Goal: Information Seeking & Learning: Find specific fact

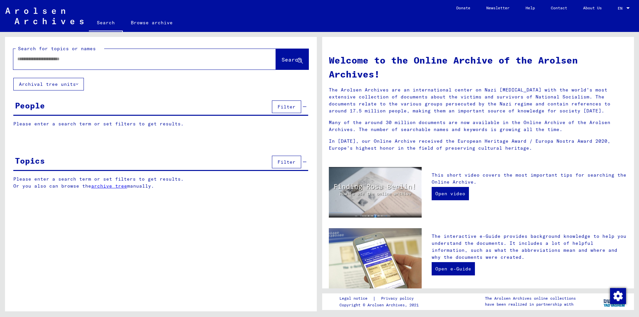
click at [58, 60] on input "text" at bounding box center [136, 59] width 239 height 7
type input "*****"
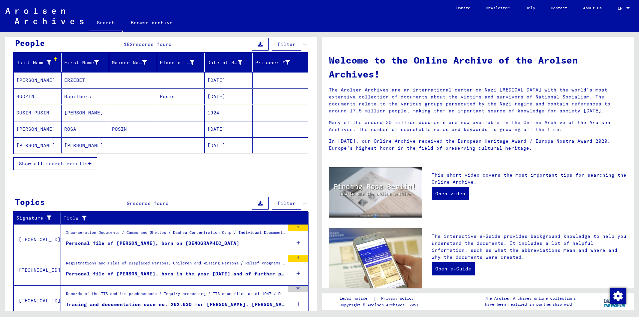
scroll to position [67, 0]
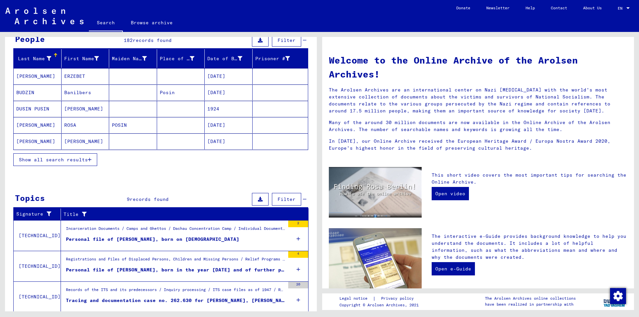
click at [76, 160] on span "Show all search results" at bounding box center [53, 160] width 69 height 6
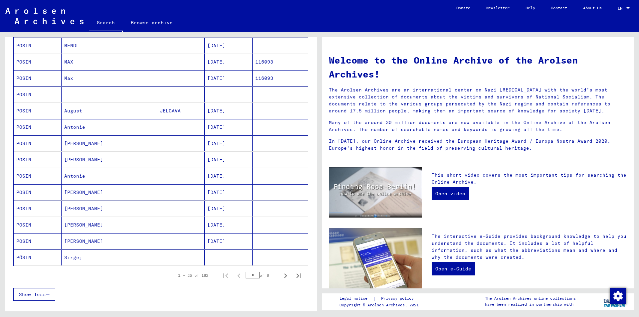
scroll to position [300, 0]
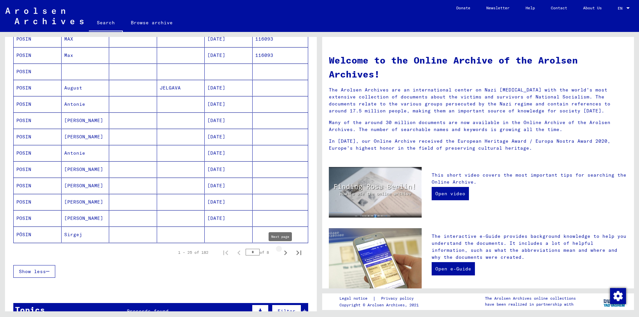
click at [284, 254] on icon "Next page" at bounding box center [285, 253] width 3 height 5
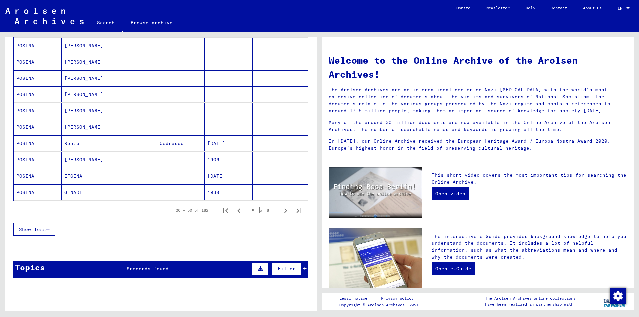
scroll to position [366, 0]
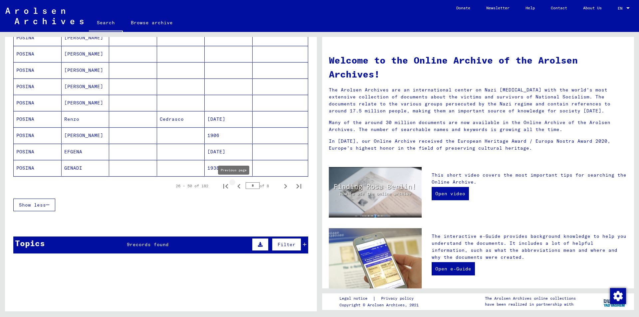
click at [235, 186] on icon "Previous page" at bounding box center [238, 186] width 9 height 9
type input "*"
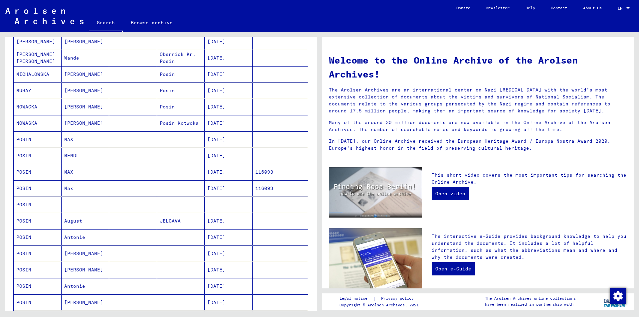
click at [176, 205] on mat-cell at bounding box center [181, 205] width 48 height 16
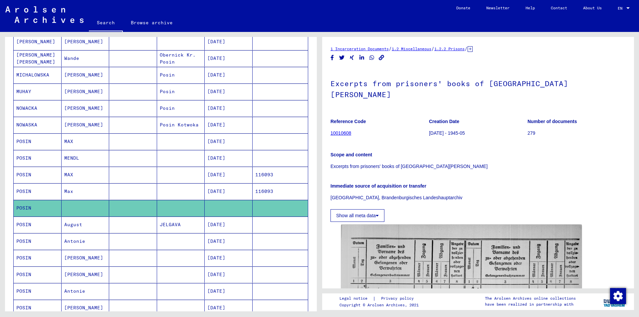
click at [377, 213] on icon at bounding box center [377, 215] width 3 height 5
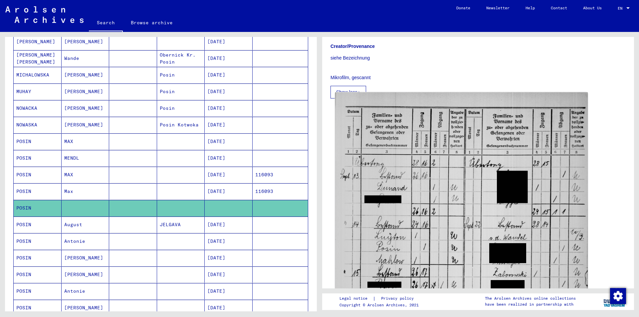
scroll to position [166, 0]
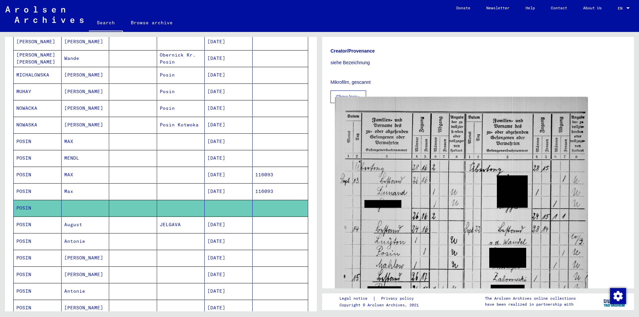
click at [446, 172] on img at bounding box center [461, 280] width 253 height 367
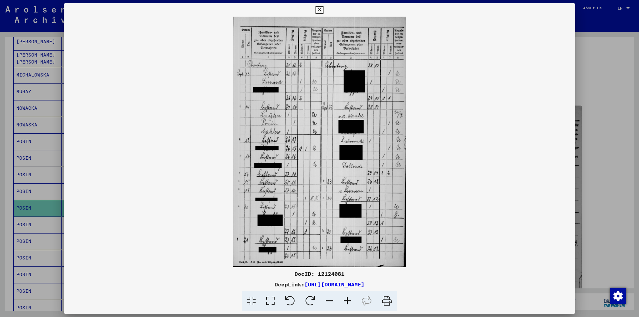
click at [345, 300] on icon at bounding box center [347, 301] width 18 height 20
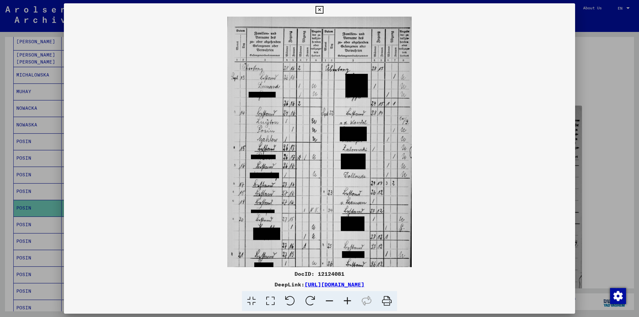
click at [345, 300] on icon at bounding box center [347, 301] width 18 height 20
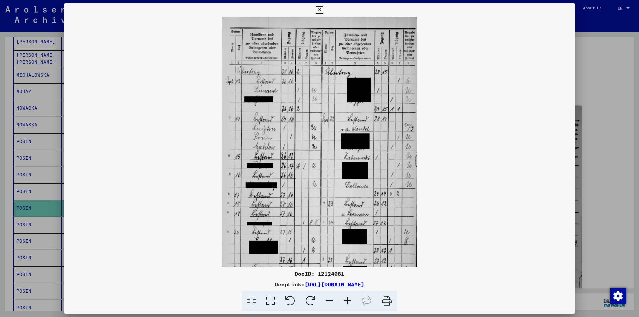
click at [345, 300] on icon at bounding box center [347, 301] width 18 height 20
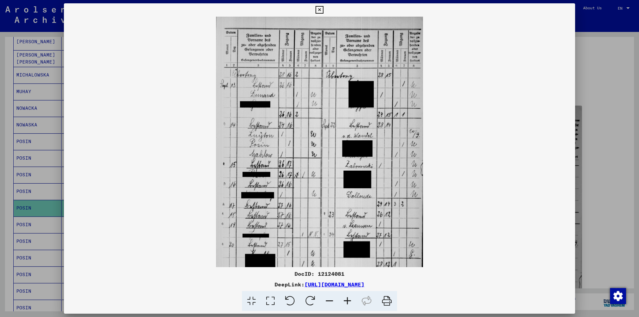
click at [345, 300] on icon at bounding box center [347, 301] width 18 height 20
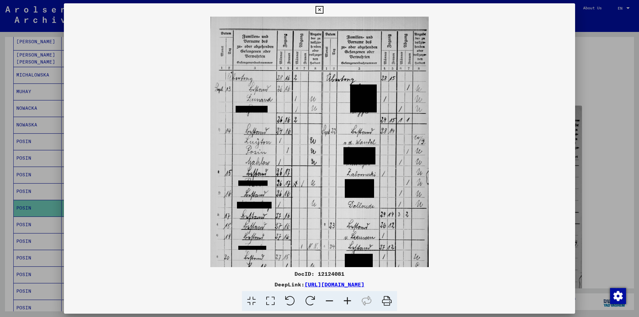
click at [345, 300] on icon at bounding box center [347, 301] width 18 height 20
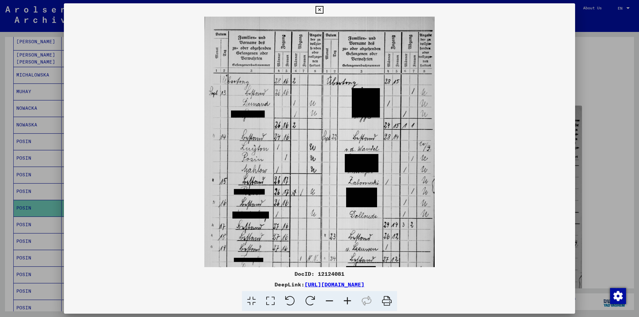
click at [345, 301] on icon at bounding box center [347, 301] width 18 height 20
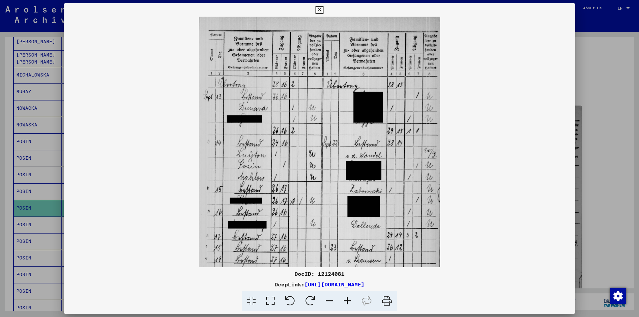
click at [347, 306] on icon at bounding box center [347, 301] width 18 height 20
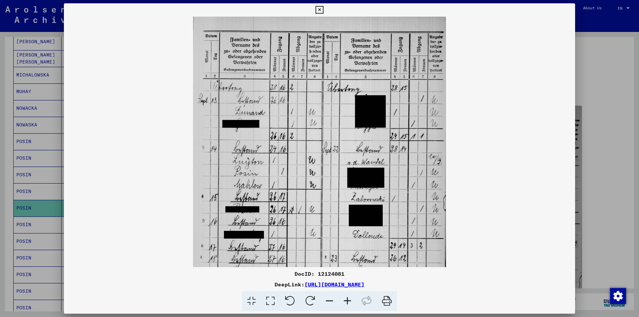
click at [344, 307] on icon at bounding box center [347, 301] width 18 height 20
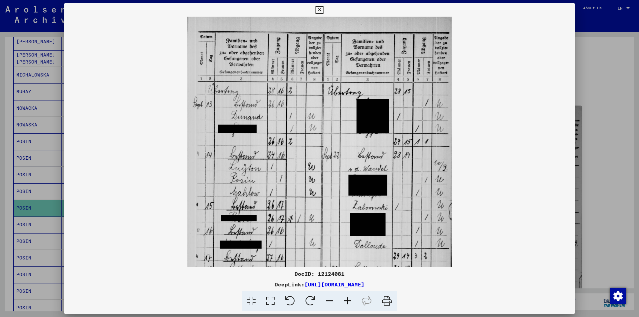
click at [344, 307] on icon at bounding box center [347, 301] width 18 height 20
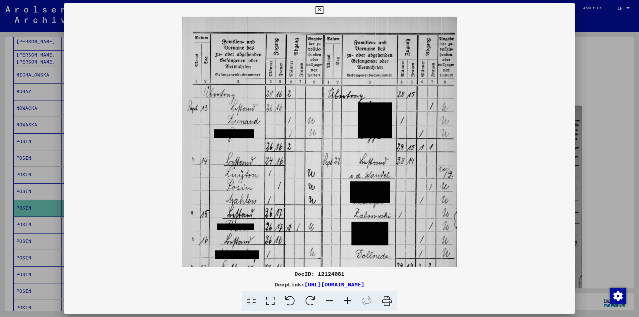
click at [344, 306] on icon at bounding box center [347, 301] width 18 height 20
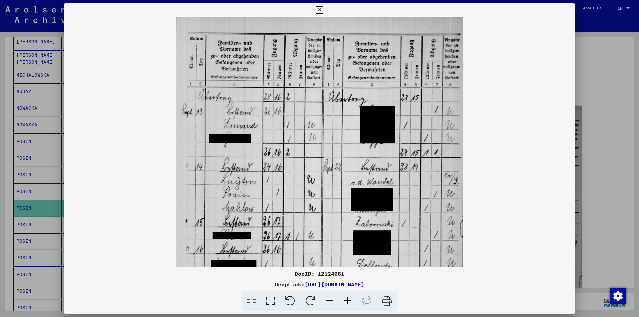
click at [344, 302] on icon at bounding box center [347, 301] width 18 height 20
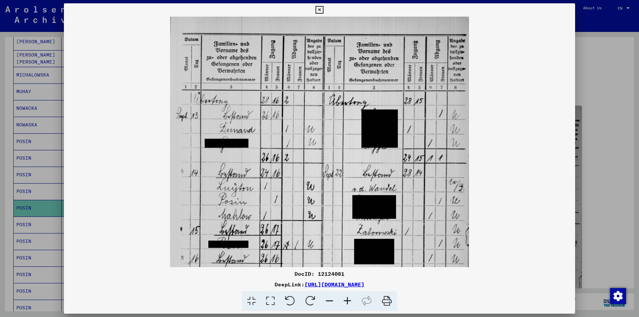
click at [344, 302] on icon at bounding box center [347, 301] width 18 height 20
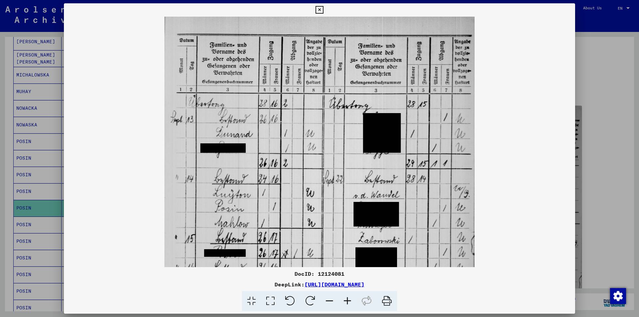
drag, startPoint x: 345, startPoint y: 302, endPoint x: 349, endPoint y: 302, distance: 4.0
click at [345, 302] on icon at bounding box center [347, 301] width 18 height 20
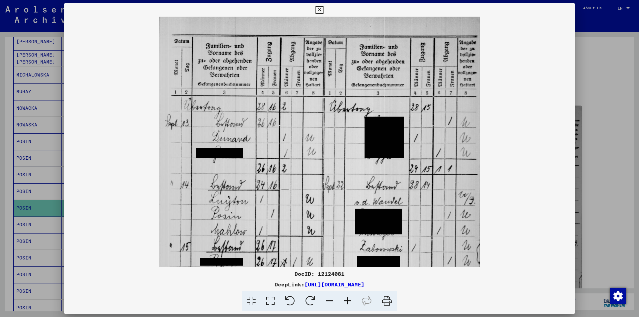
click at [349, 302] on icon at bounding box center [347, 301] width 18 height 20
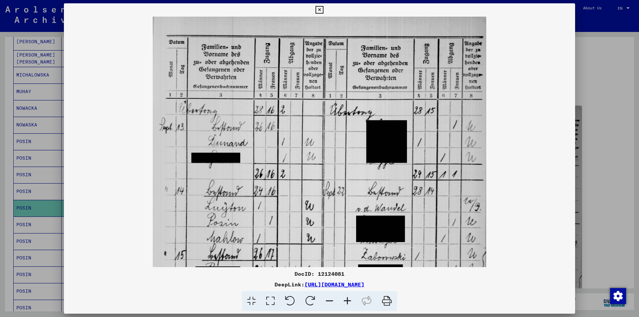
click at [349, 302] on icon at bounding box center [347, 301] width 18 height 20
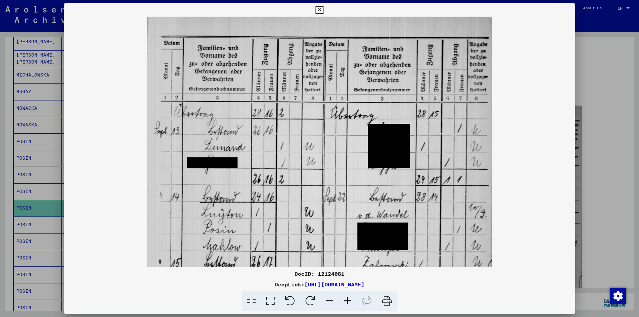
scroll to position [1, 0]
click at [306, 232] on img at bounding box center [319, 266] width 345 height 500
click at [599, 126] on div at bounding box center [319, 158] width 639 height 317
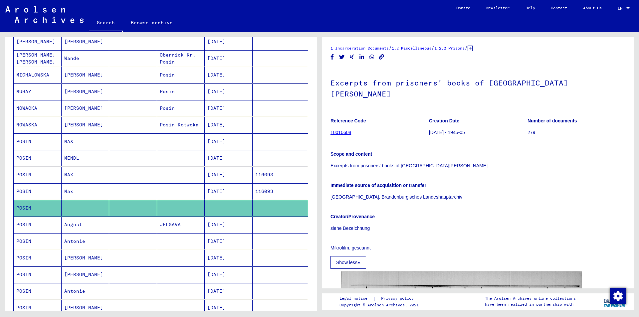
scroll to position [0, 0]
drag, startPoint x: 330, startPoint y: 155, endPoint x: 459, endPoint y: 156, distance: 128.5
copy p "Excerpts from prisoners' books of [GEOGRAPHIC_DATA][PERSON_NAME]"
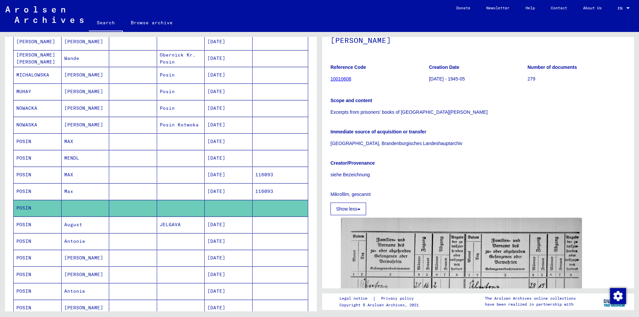
scroll to position [67, 0]
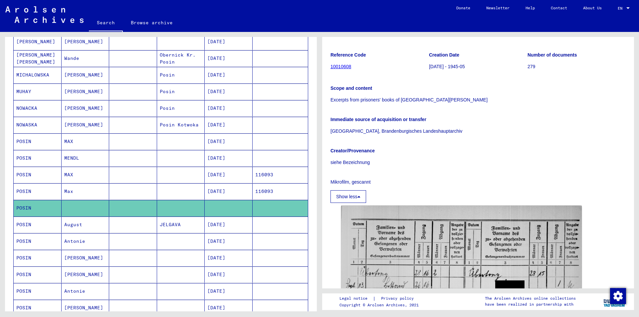
drag, startPoint x: 329, startPoint y: 118, endPoint x: 437, endPoint y: 123, distance: 107.6
click at [437, 123] on yv-its-full-details "1 Incarceration Documents / 1.2 Miscellaneous / 1.2.2 Prisons / [TECHNICAL_ID] …" at bounding box center [478, 287] width 312 height 616
copy p "[GEOGRAPHIC_DATA], Brandenburgisches Landeshauptarchiv"
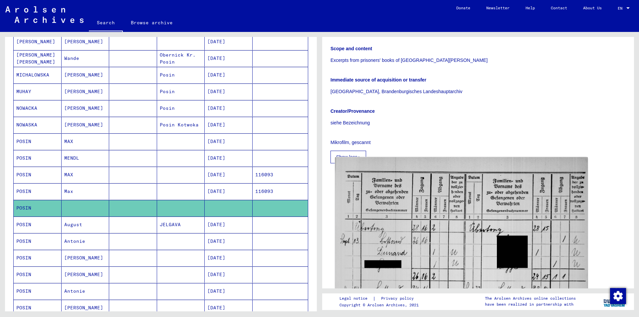
scroll to position [0, 0]
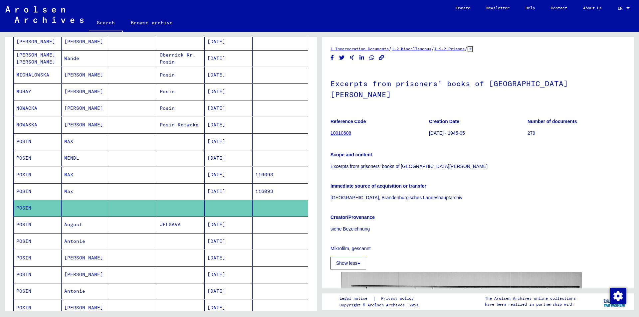
drag, startPoint x: 330, startPoint y: 82, endPoint x: 593, endPoint y: 78, distance: 263.0
copy h1 "Excerpts from prisoners' books of [GEOGRAPHIC_DATA][PERSON_NAME]"
click at [486, 85] on h1 "Excerpts from prisoners' books of [GEOGRAPHIC_DATA][PERSON_NAME]" at bounding box center [477, 88] width 295 height 40
click at [521, 118] on p "Creation Date" at bounding box center [478, 121] width 98 height 7
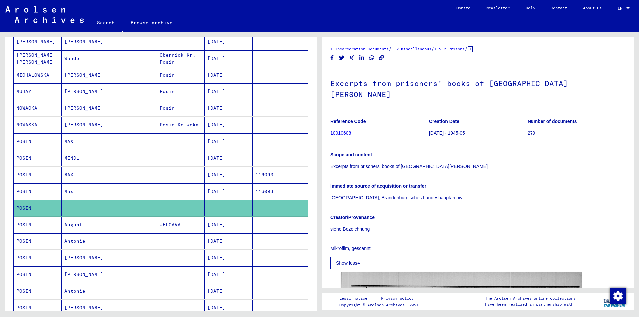
drag, startPoint x: 485, startPoint y: 82, endPoint x: 583, endPoint y: 78, distance: 98.3
click at [595, 75] on h1 "Excerpts from prisoners' books of [GEOGRAPHIC_DATA][PERSON_NAME]" at bounding box center [477, 88] width 295 height 40
copy h1 "[GEOGRAPHIC_DATA][PERSON_NAME]"
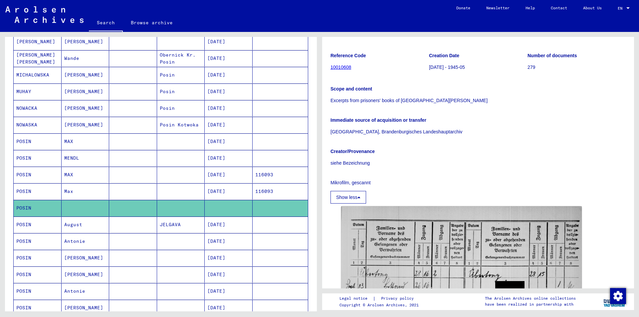
scroll to position [67, 0]
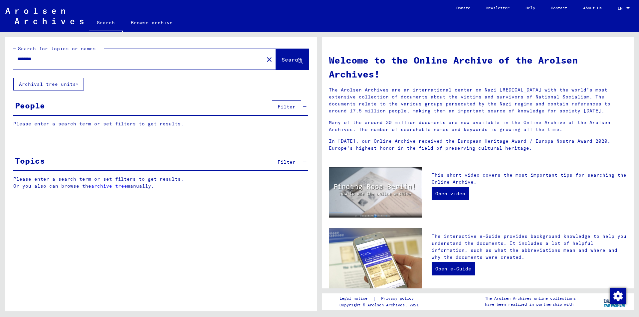
paste input "**********"
click at [282, 59] on span "Search" at bounding box center [292, 59] width 20 height 7
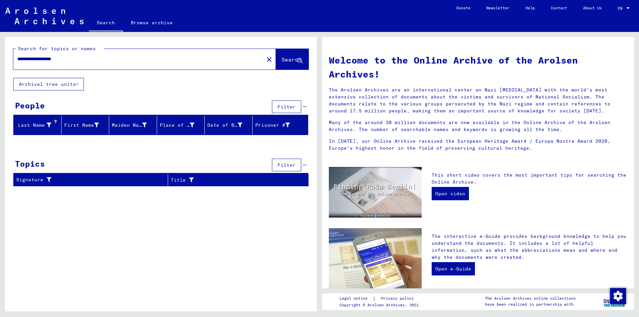
drag, startPoint x: 41, startPoint y: 59, endPoint x: 93, endPoint y: 62, distance: 52.0
click at [93, 60] on input "**********" at bounding box center [136, 59] width 239 height 7
type input "*******"
drag, startPoint x: 293, startPoint y: 59, endPoint x: 285, endPoint y: 62, distance: 9.4
click at [290, 60] on span "Search" at bounding box center [292, 59] width 20 height 7
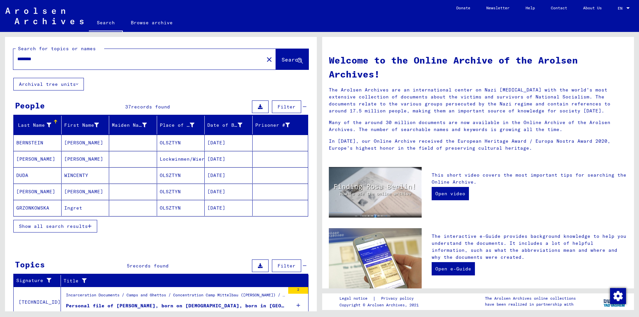
click at [67, 226] on span "Show all search results" at bounding box center [53, 226] width 69 height 6
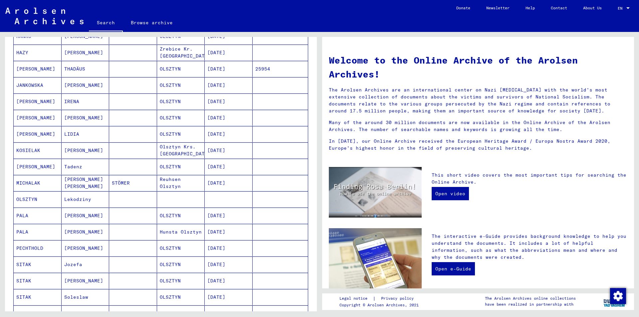
scroll to position [333, 0]
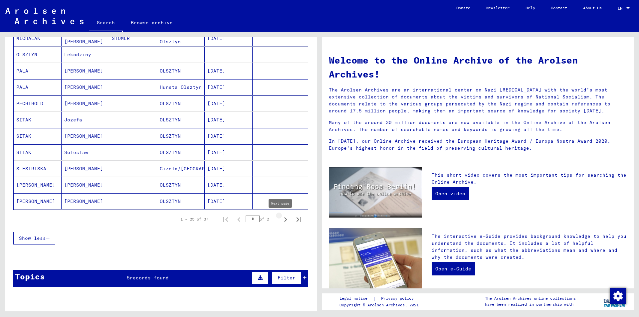
click at [281, 219] on icon "Next page" at bounding box center [285, 219] width 9 height 9
type input "*"
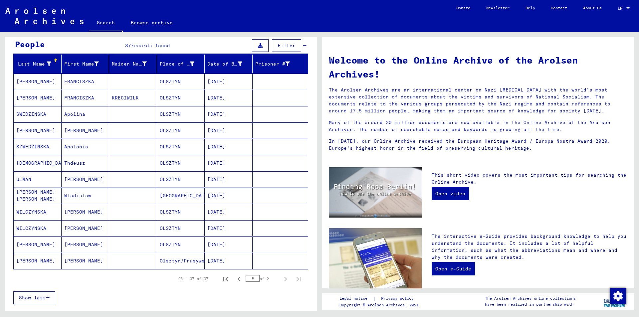
scroll to position [0, 0]
